Goal: Task Accomplishment & Management: Use online tool/utility

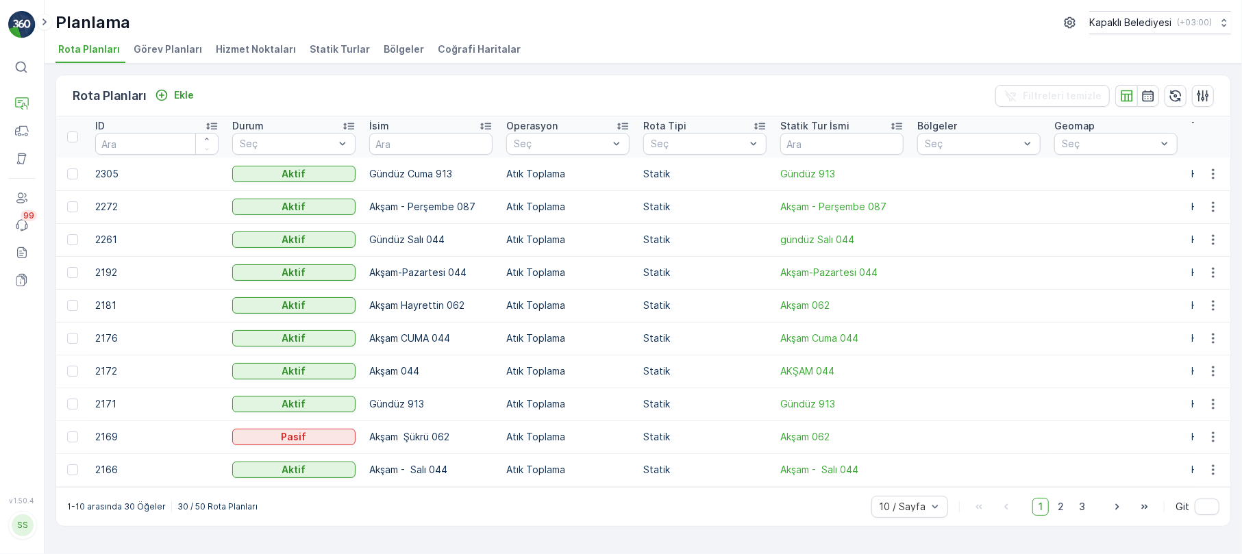
click at [329, 51] on span "Statik Turlar" at bounding box center [340, 49] width 60 height 14
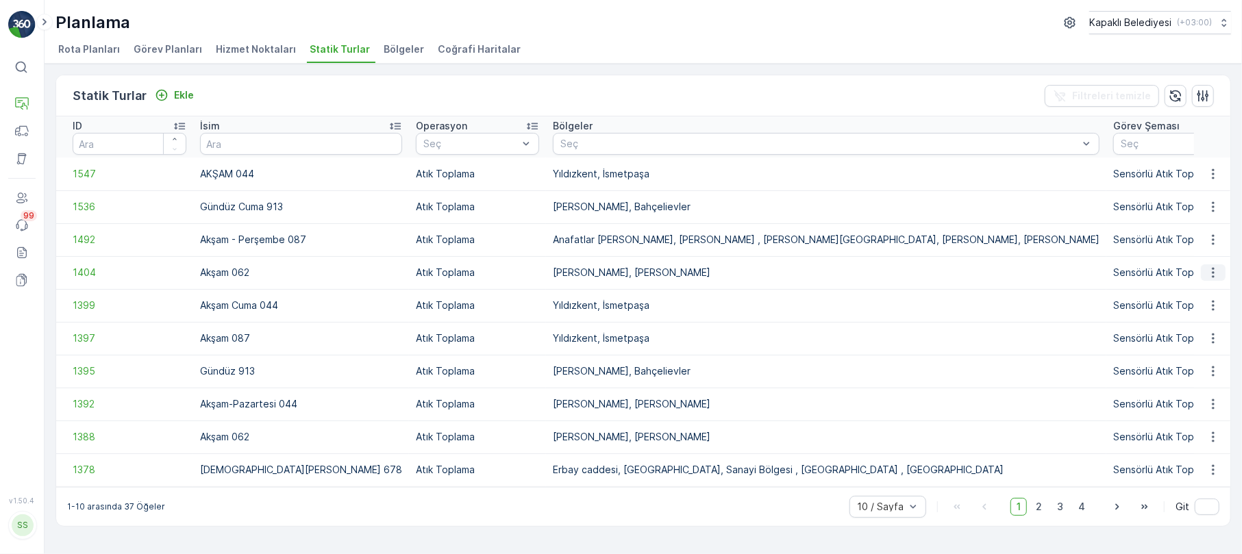
click at [1212, 275] on icon "button" at bounding box center [1213, 273] width 14 height 14
click at [1190, 313] on span "Statik Turu Düzenle" at bounding box center [1172, 312] width 90 height 14
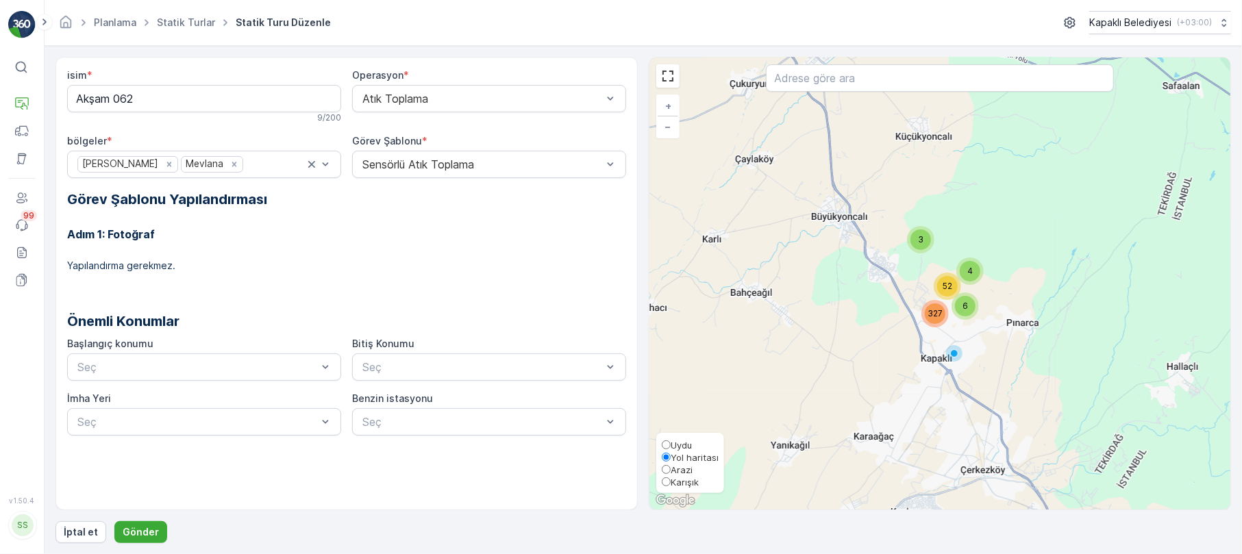
click at [671, 483] on span "Karışık" at bounding box center [684, 482] width 28 height 11
click at [670, 483] on input "Karışık" at bounding box center [666, 481] width 9 height 9
radio input "true"
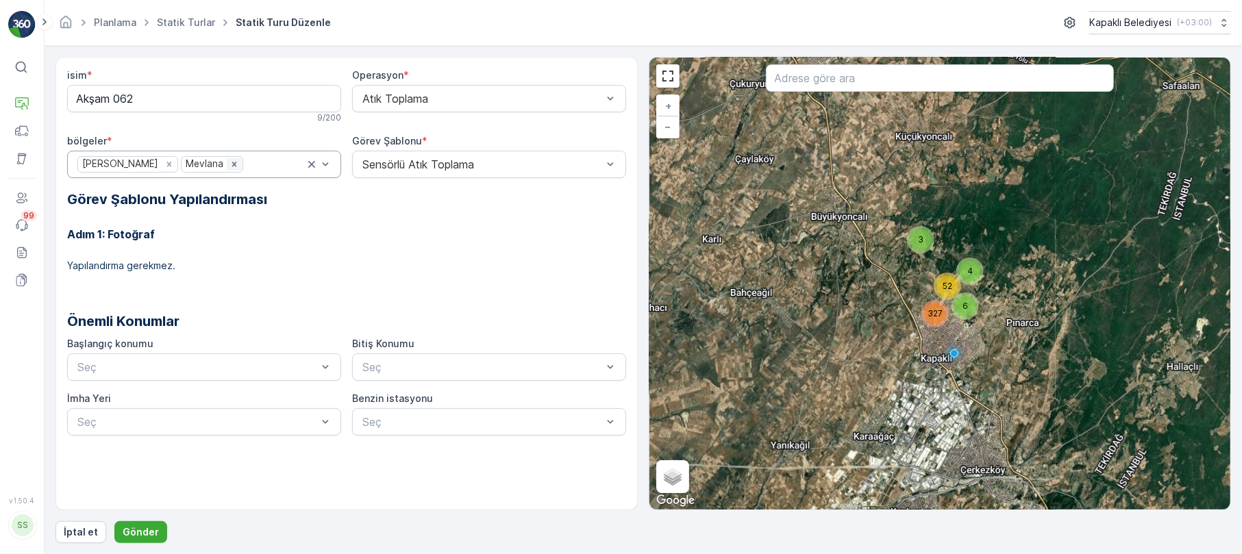
click at [234, 162] on icon "Remove Mevlana" at bounding box center [234, 165] width 10 height 10
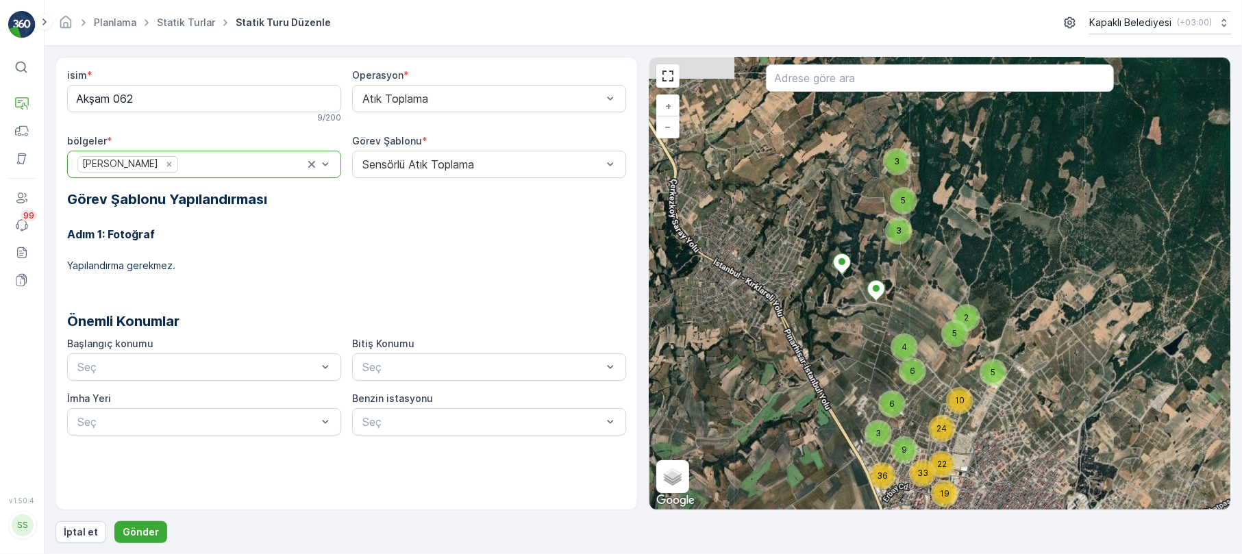
drag, startPoint x: 855, startPoint y: 330, endPoint x: 1022, endPoint y: 294, distance: 170.9
click at [981, 334] on div "3 2 5 5 3 10 5 4 6 6 3 9 33 36 22 24 19 + − Uydu Yol haritası Arazi Karışık Lea…" at bounding box center [939, 284] width 581 height 452
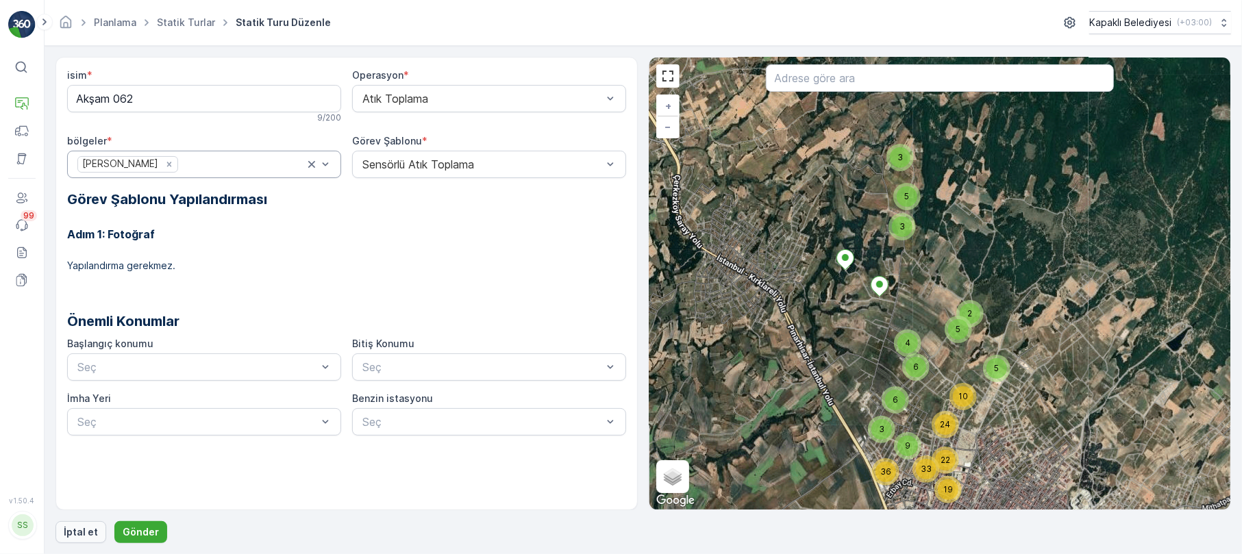
click at [81, 529] on p "İptal et" at bounding box center [81, 532] width 34 height 14
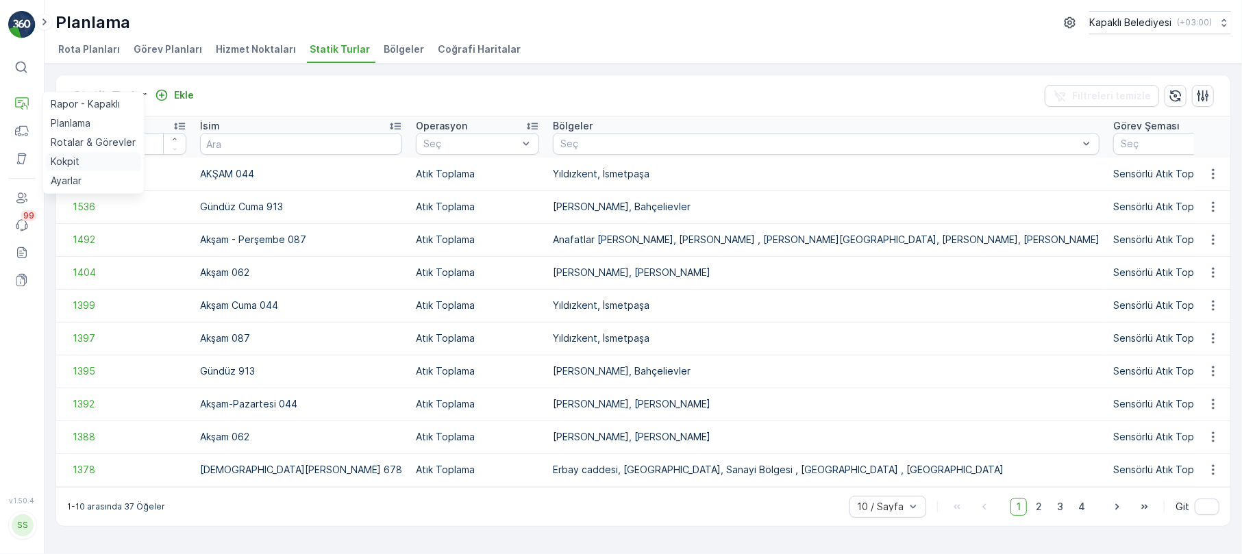
click at [86, 160] on link "Kokpit" at bounding box center [93, 161] width 96 height 19
